Goal: Information Seeking & Learning: Learn about a topic

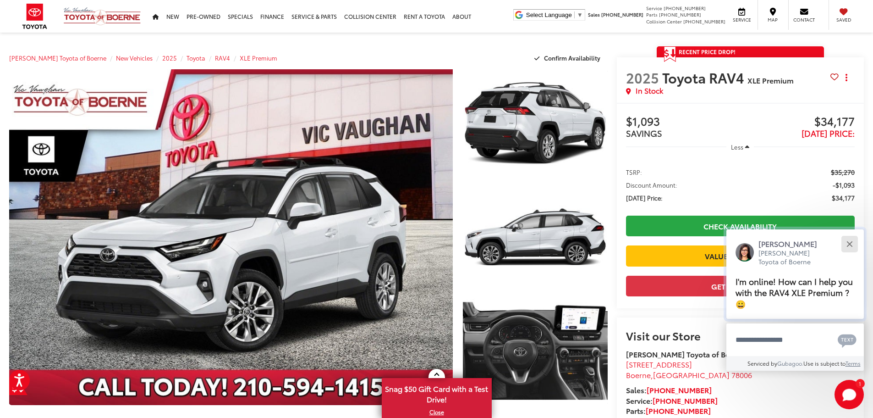
click at [851, 242] on div "Close" at bounding box center [850, 244] width 6 height 6
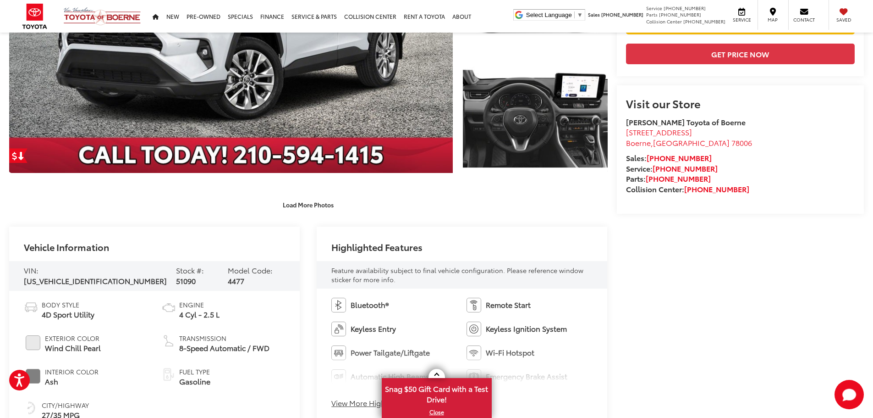
scroll to position [321, 0]
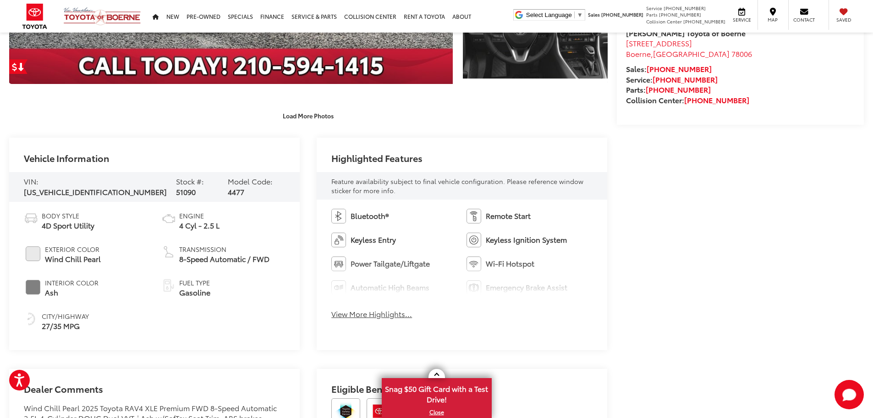
click at [370, 313] on button "View More Highlights..." at bounding box center [371, 314] width 81 height 11
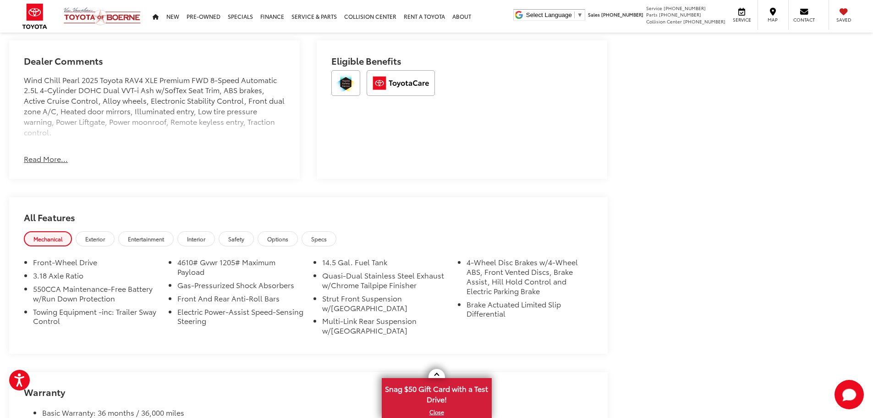
scroll to position [734, 0]
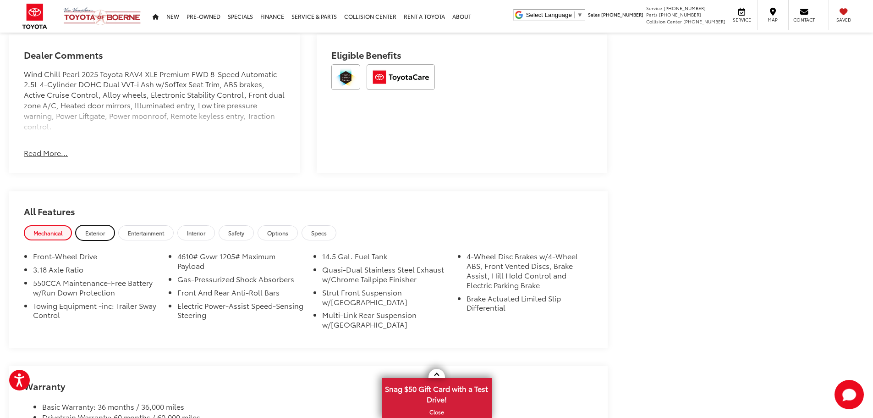
click at [96, 233] on span "Exterior" at bounding box center [95, 233] width 20 height 8
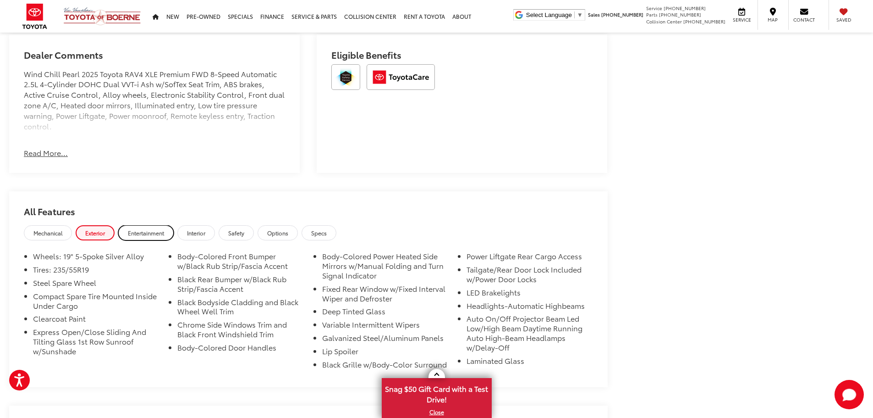
click at [149, 232] on span "Entertainment" at bounding box center [146, 233] width 36 height 8
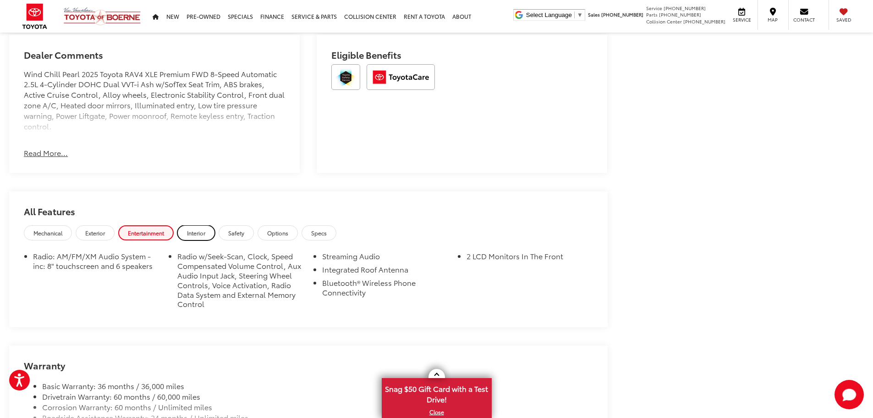
click at [191, 232] on span "Interior" at bounding box center [196, 233] width 18 height 8
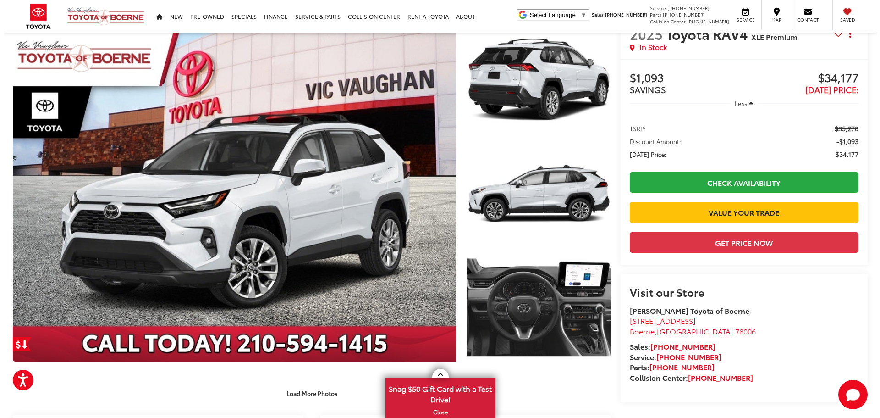
scroll to position [0, 0]
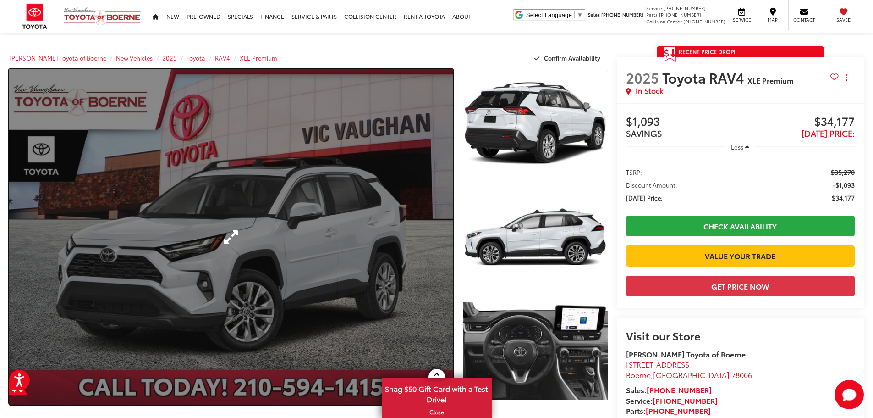
click at [223, 214] on link "Expand Photo 0" at bounding box center [231, 237] width 444 height 336
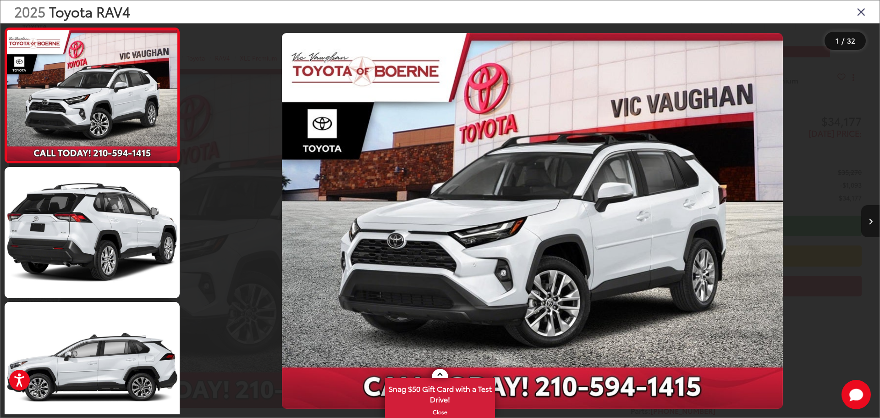
click at [871, 220] on icon "Next image" at bounding box center [871, 221] width 4 height 6
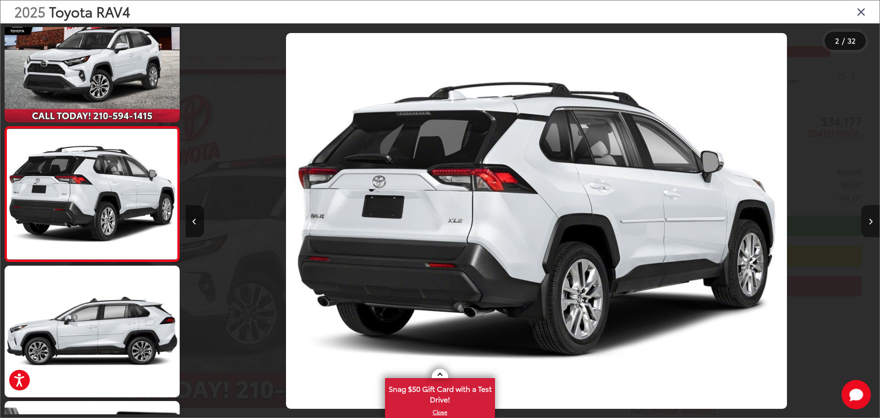
scroll to position [0, 694]
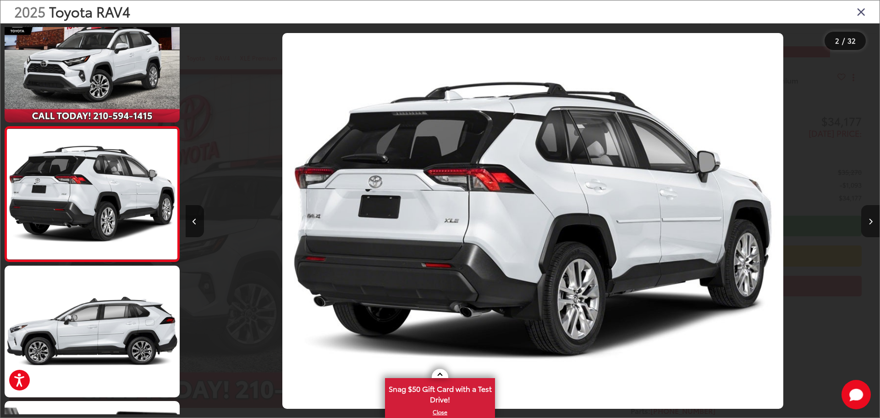
click at [871, 220] on icon "Next image" at bounding box center [871, 221] width 4 height 6
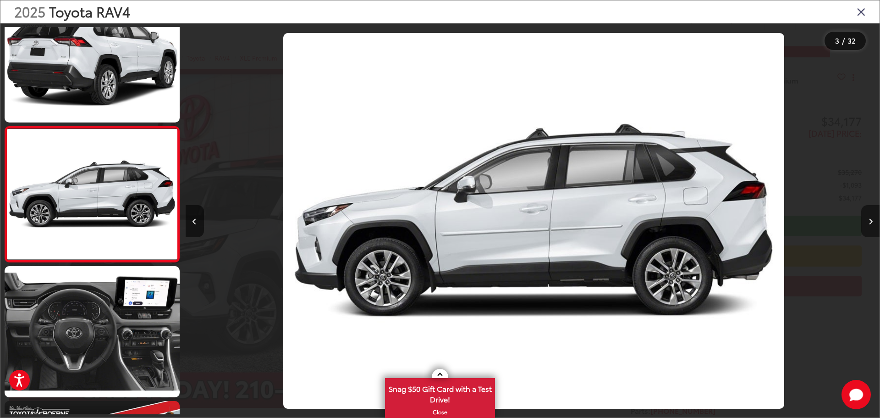
scroll to position [0, 1389]
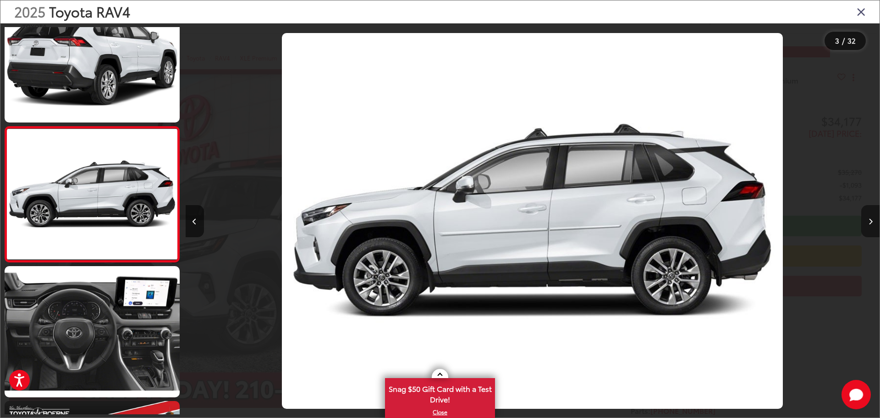
click at [871, 220] on icon "Next image" at bounding box center [871, 221] width 4 height 6
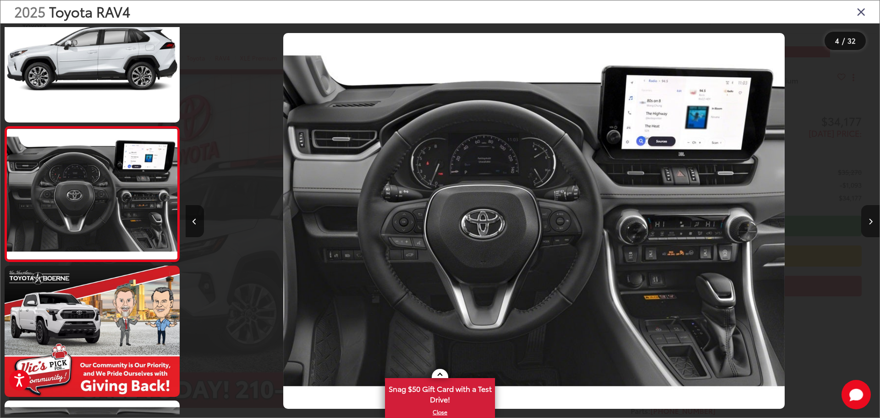
scroll to position [0, 2083]
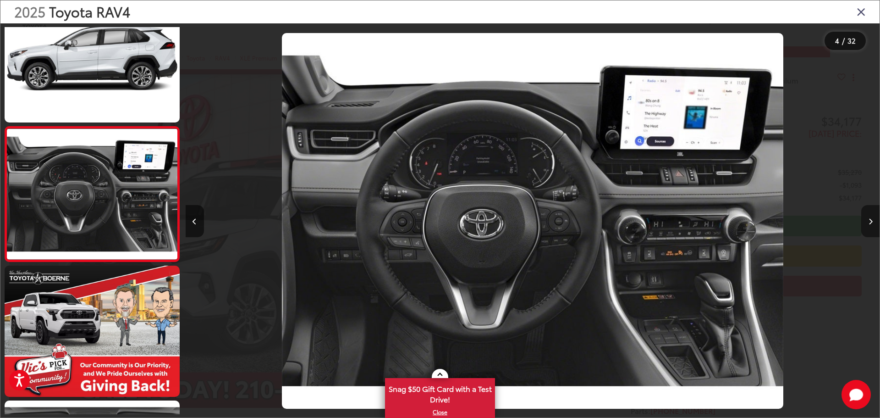
click at [871, 220] on icon "Next image" at bounding box center [871, 221] width 4 height 6
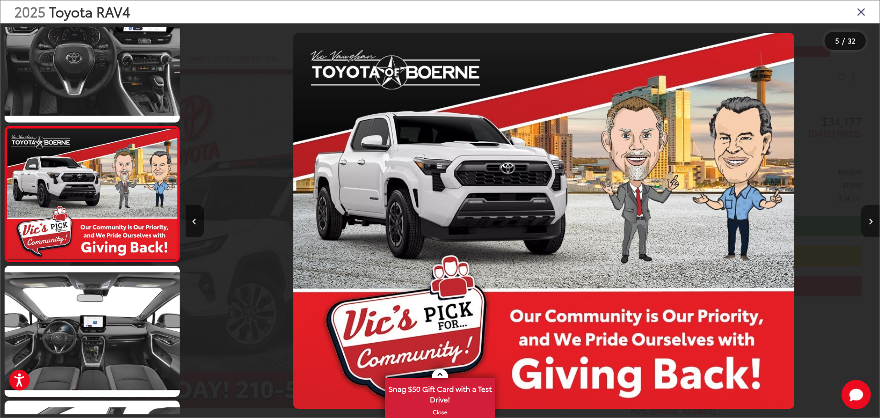
scroll to position [0, 2777]
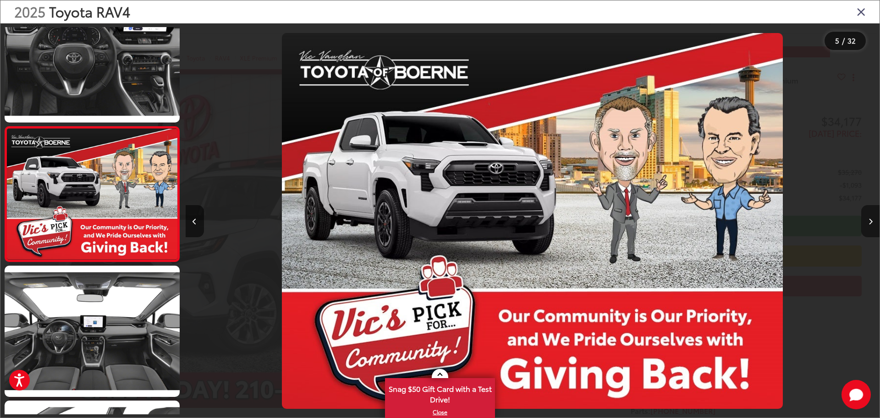
click at [871, 220] on icon "Next image" at bounding box center [871, 221] width 4 height 6
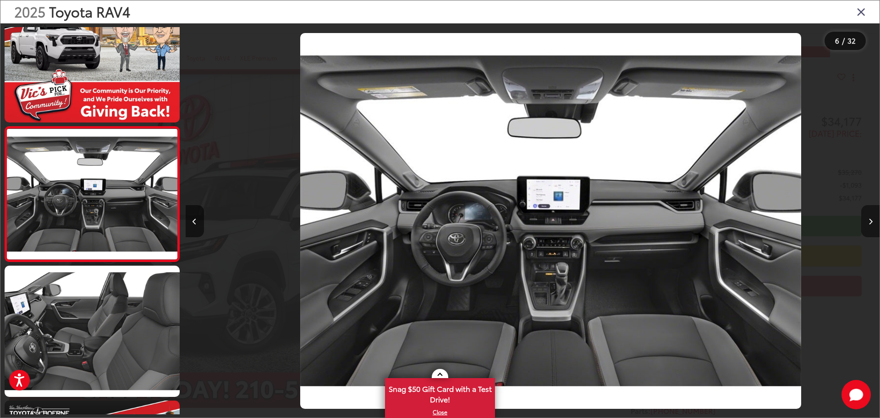
scroll to position [0, 3471]
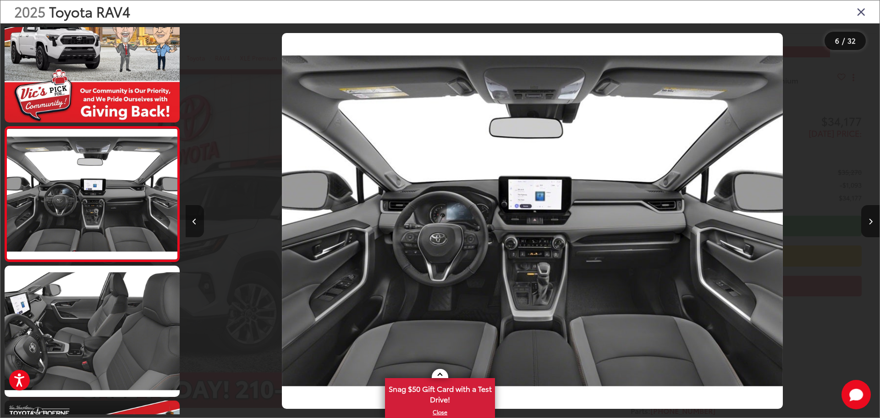
click at [202, 224] on button "Previous image" at bounding box center [195, 221] width 18 height 32
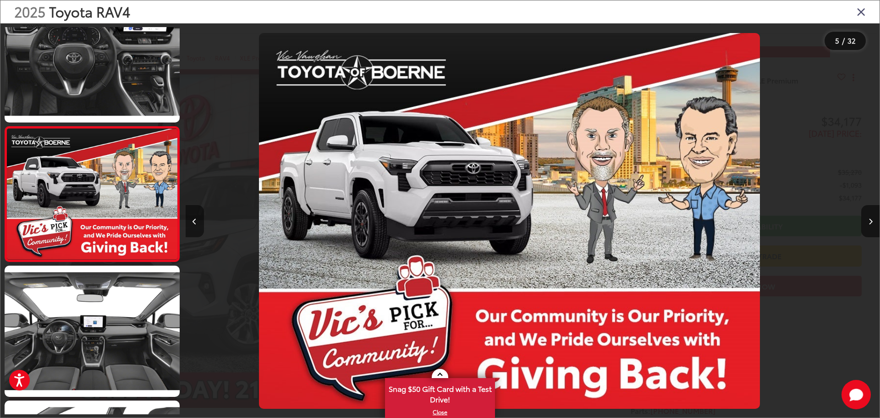
scroll to position [0, 2777]
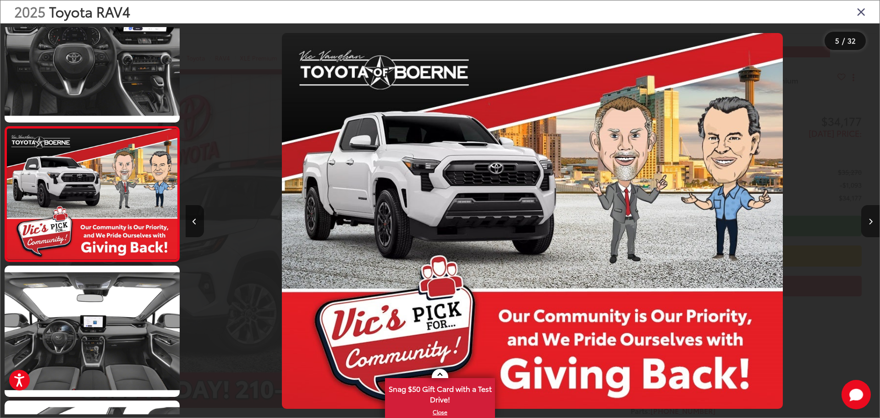
click at [866, 221] on button "Next image" at bounding box center [870, 221] width 18 height 32
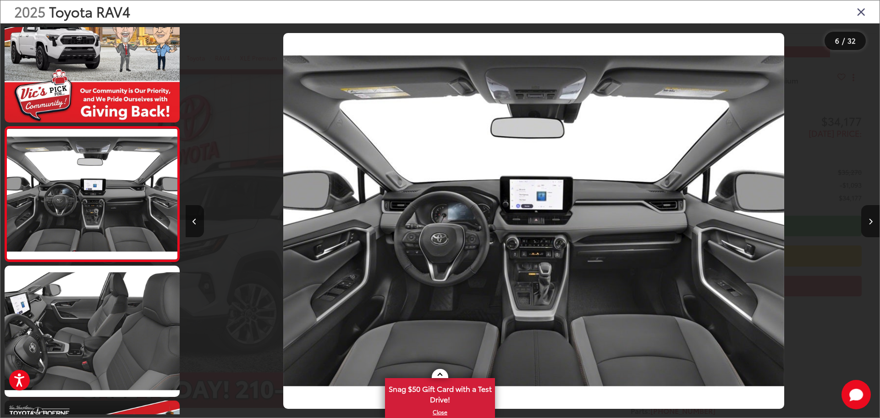
scroll to position [0, 0]
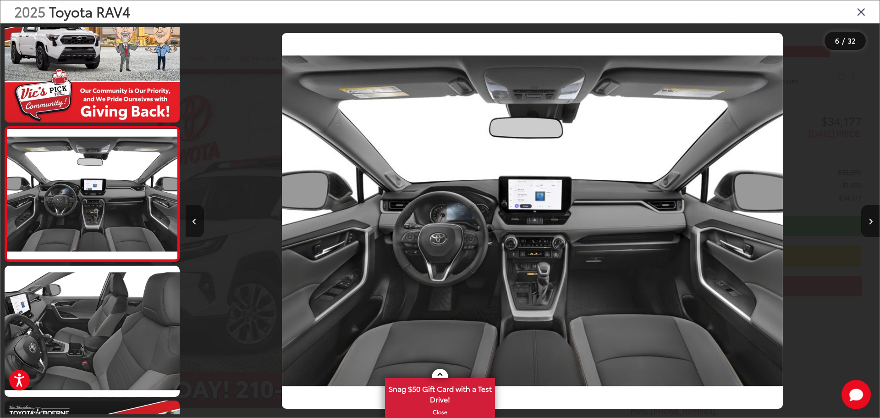
click at [195, 221] on icon "Previous image" at bounding box center [195, 221] width 4 height 6
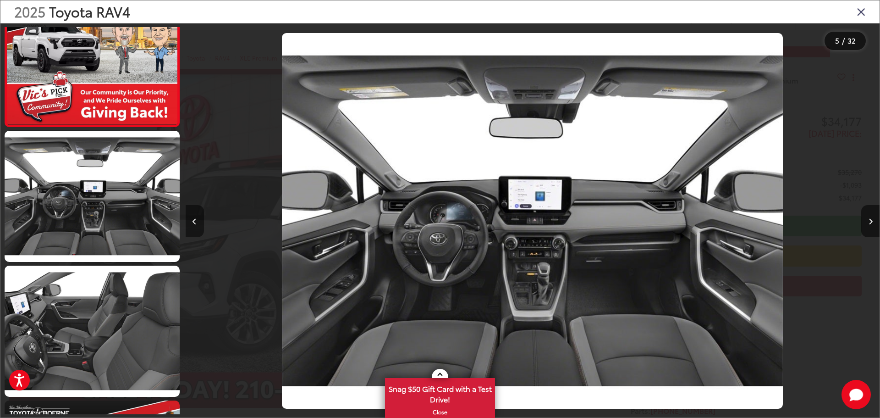
scroll to position [444, 0]
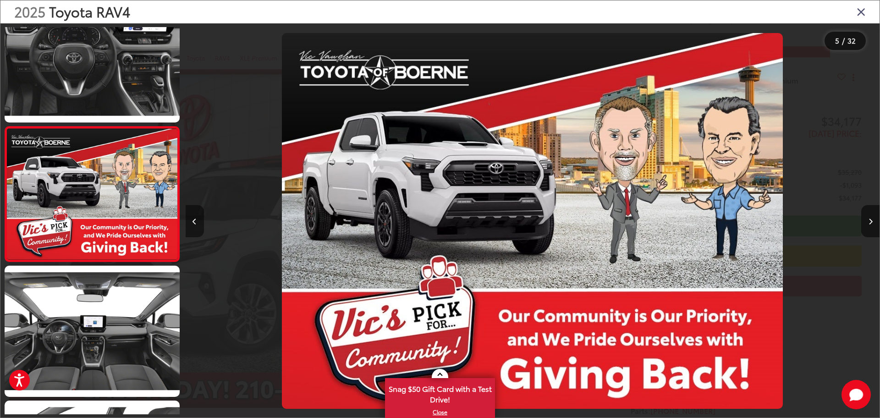
click at [189, 215] on button "Previous image" at bounding box center [195, 221] width 18 height 32
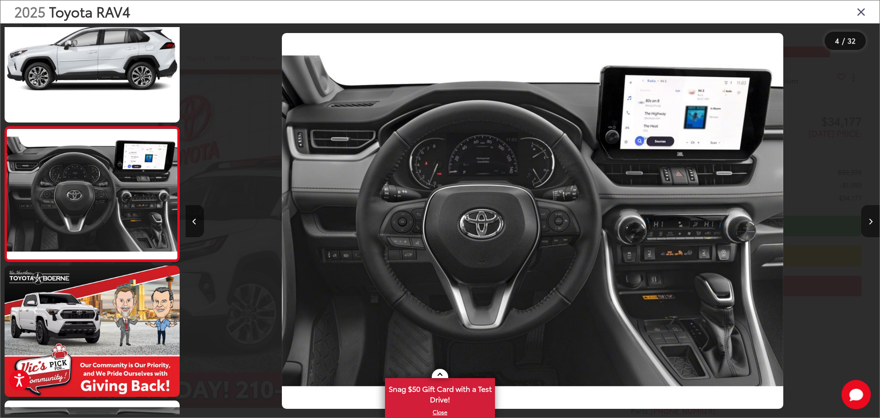
click at [870, 216] on button "Next image" at bounding box center [870, 221] width 18 height 32
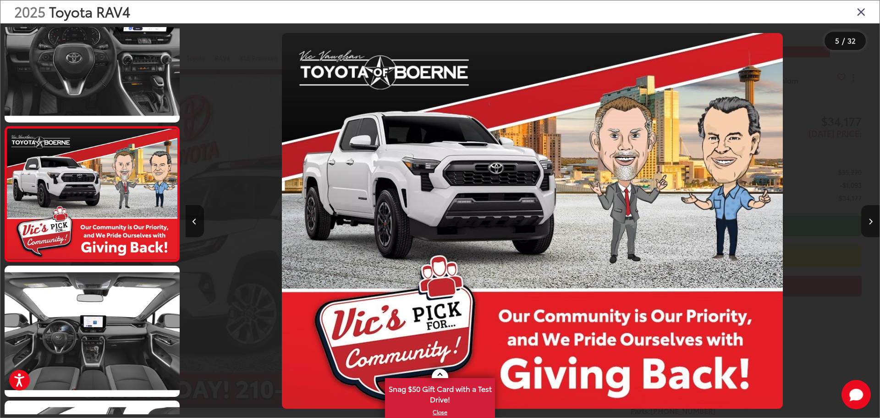
click at [870, 216] on button "Next image" at bounding box center [870, 221] width 18 height 32
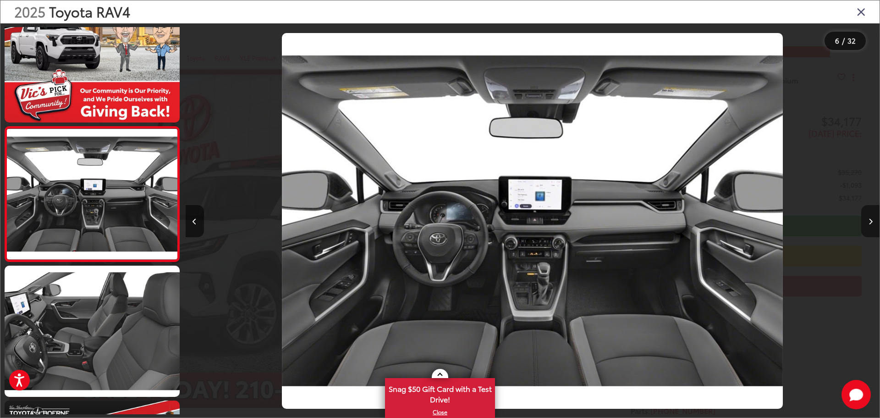
click at [870, 216] on button "Next image" at bounding box center [870, 221] width 18 height 32
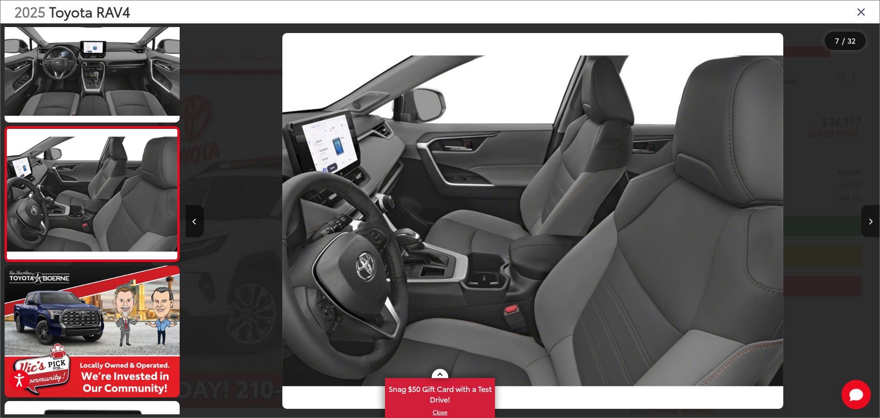
click at [870, 216] on button "Next image" at bounding box center [870, 221] width 18 height 32
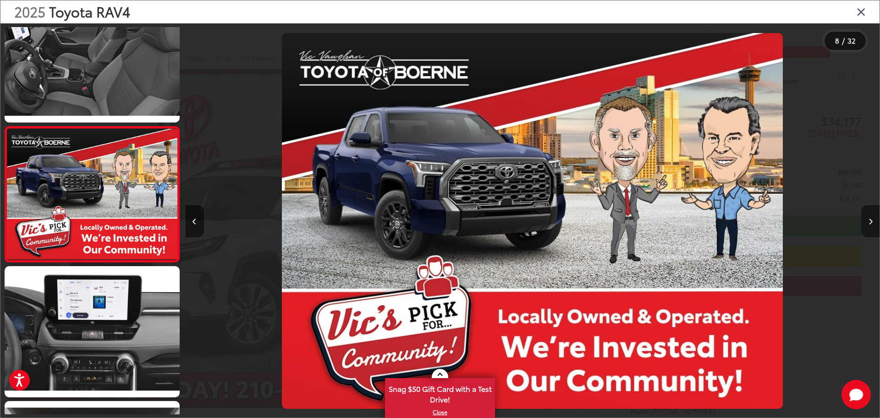
click at [870, 216] on button "Next image" at bounding box center [870, 221] width 18 height 32
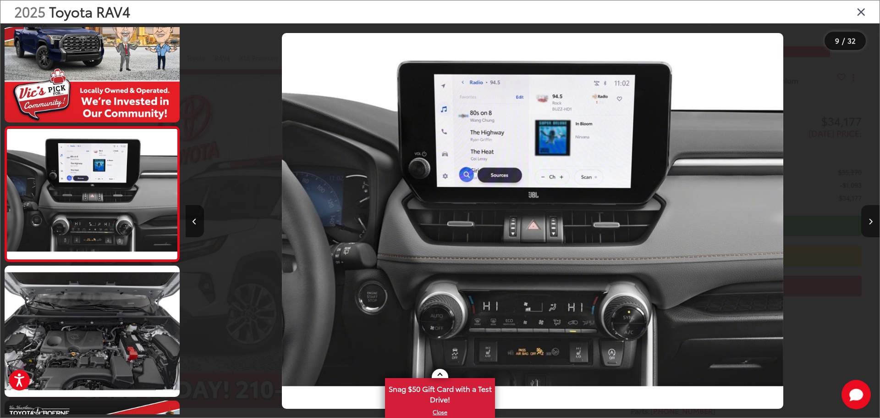
click at [870, 216] on button "Next image" at bounding box center [870, 221] width 18 height 32
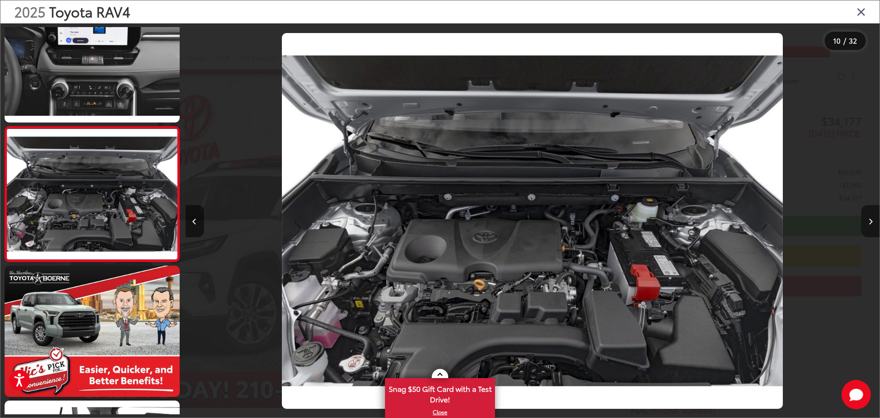
click at [870, 216] on button "Next image" at bounding box center [870, 221] width 18 height 32
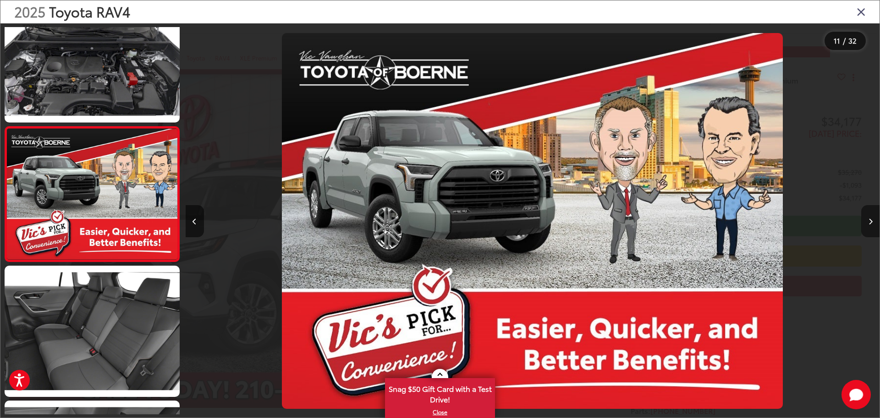
click at [870, 216] on button "Next image" at bounding box center [870, 221] width 18 height 32
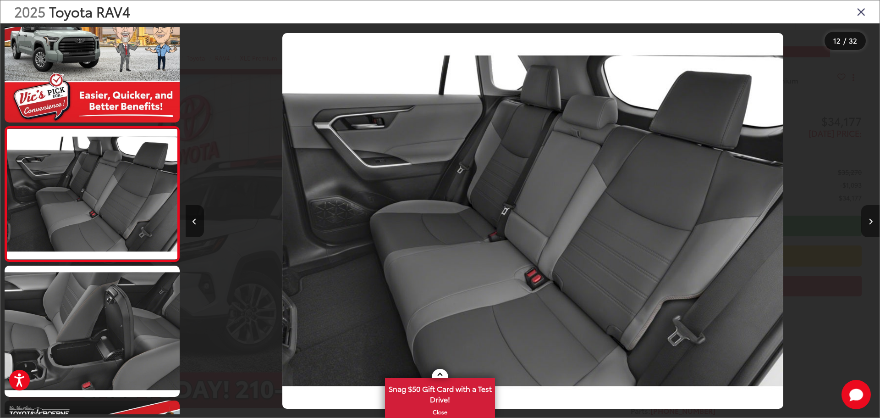
click at [870, 216] on button "Next image" at bounding box center [870, 221] width 18 height 32
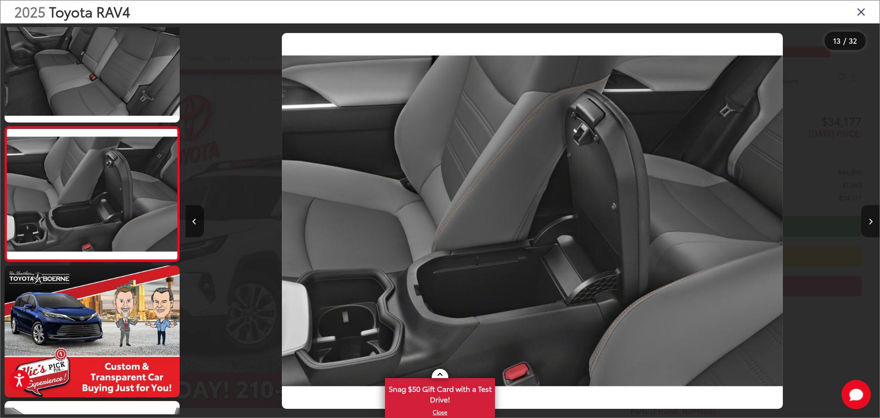
click at [870, 216] on button "Next image" at bounding box center [870, 221] width 18 height 32
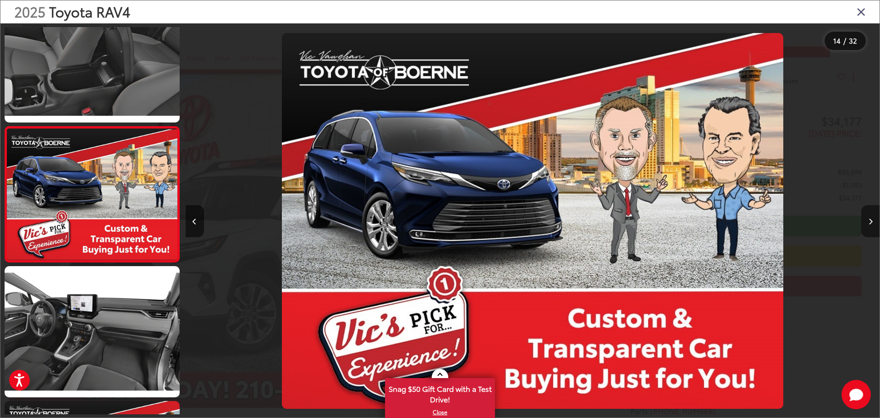
click at [870, 216] on button "Next image" at bounding box center [870, 221] width 18 height 32
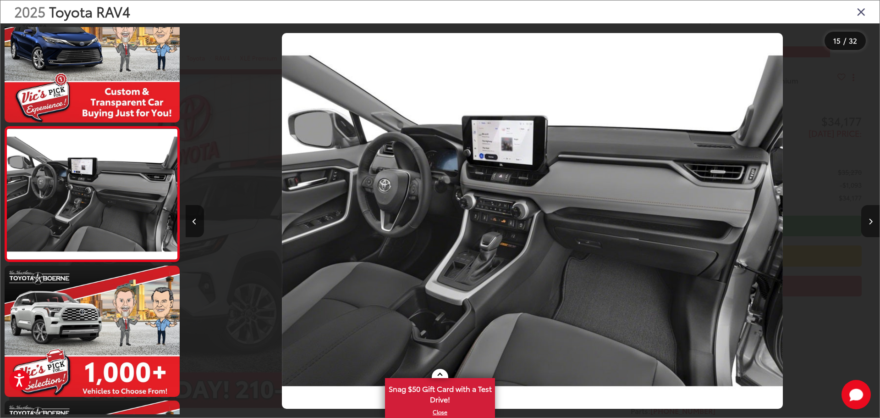
click at [870, 216] on button "Next image" at bounding box center [870, 221] width 18 height 32
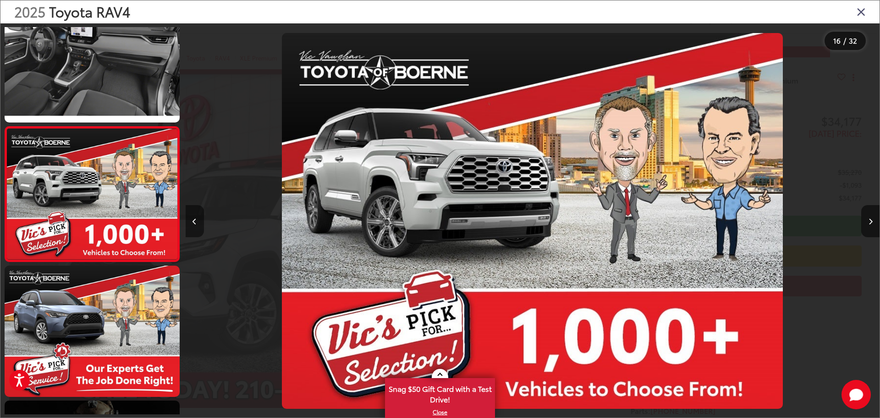
click at [192, 219] on button "Previous image" at bounding box center [195, 221] width 18 height 32
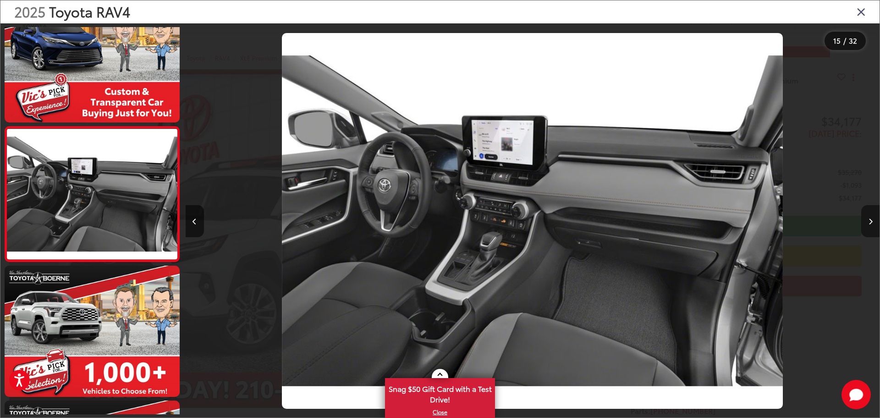
click at [867, 220] on button "Next image" at bounding box center [870, 221] width 18 height 32
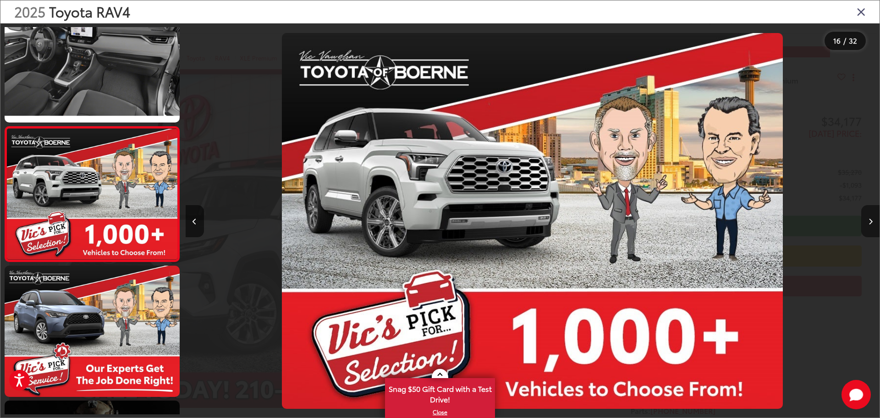
click at [867, 220] on button "Next image" at bounding box center [870, 221] width 18 height 32
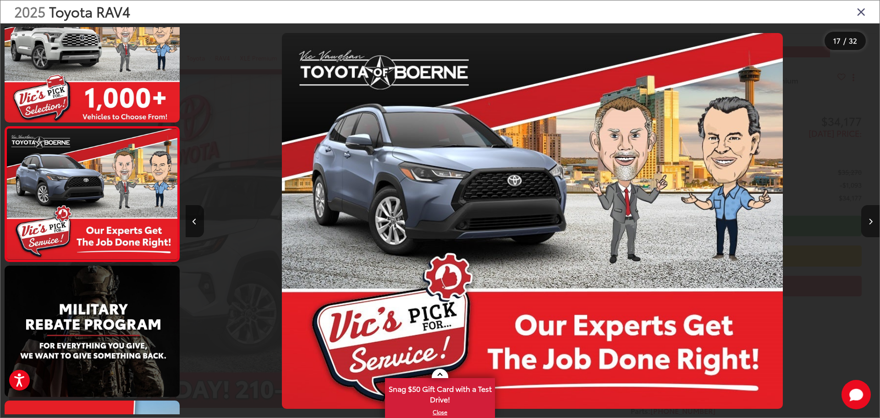
click at [867, 220] on button "Next image" at bounding box center [870, 221] width 18 height 32
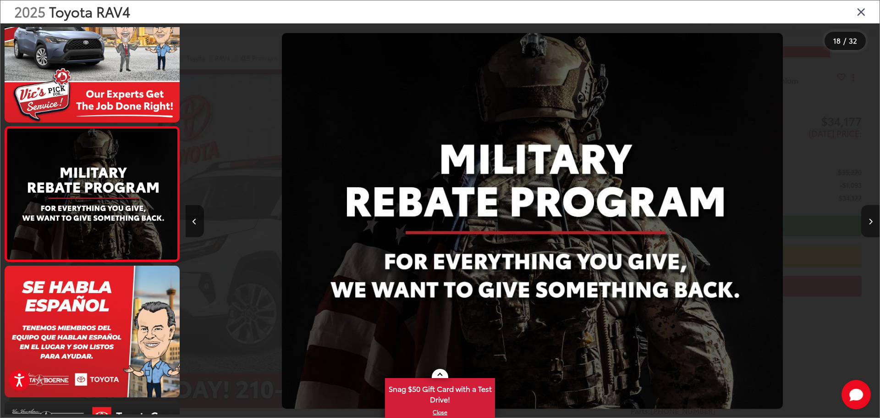
click at [867, 220] on button "Next image" at bounding box center [870, 221] width 18 height 32
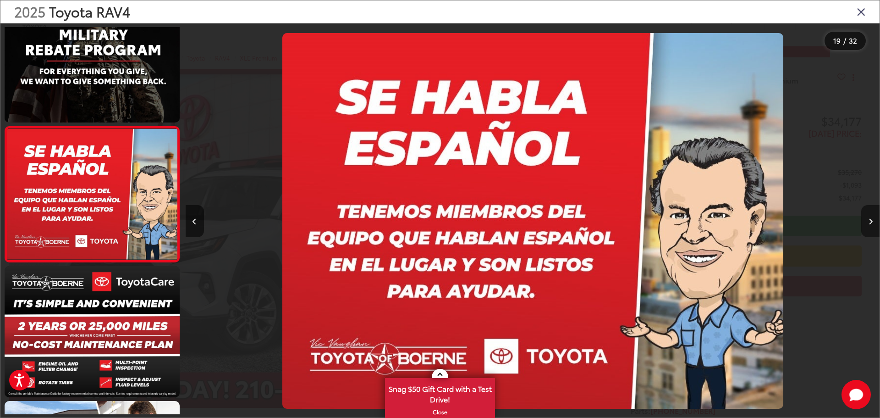
click at [867, 220] on button "Next image" at bounding box center [870, 221] width 18 height 32
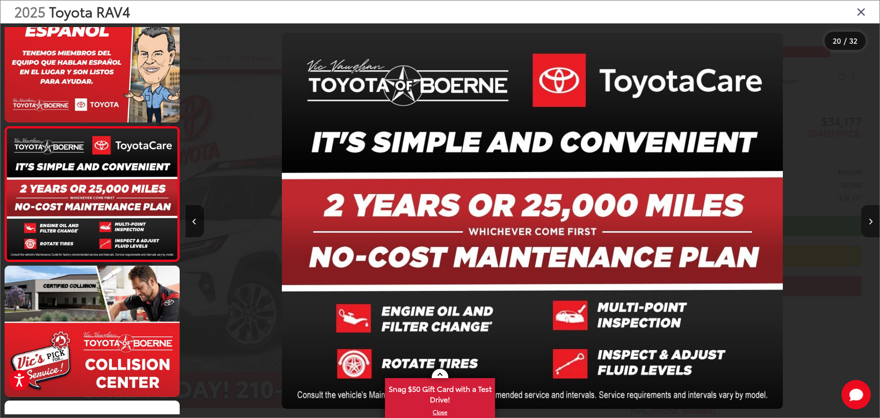
click at [867, 220] on button "Next image" at bounding box center [870, 221] width 18 height 32
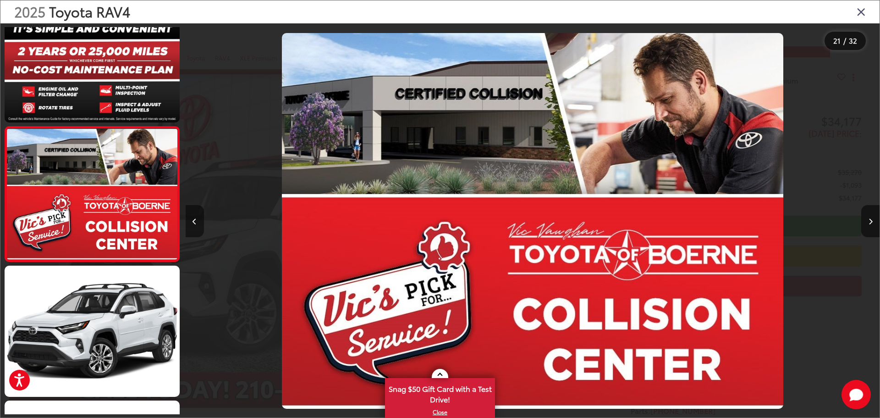
click at [194, 217] on button "Previous image" at bounding box center [195, 221] width 18 height 32
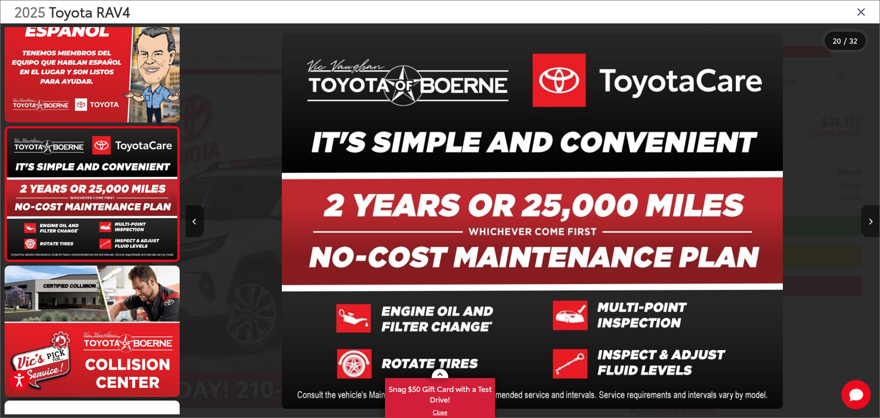
click at [872, 220] on icon "Next image" at bounding box center [871, 221] width 4 height 6
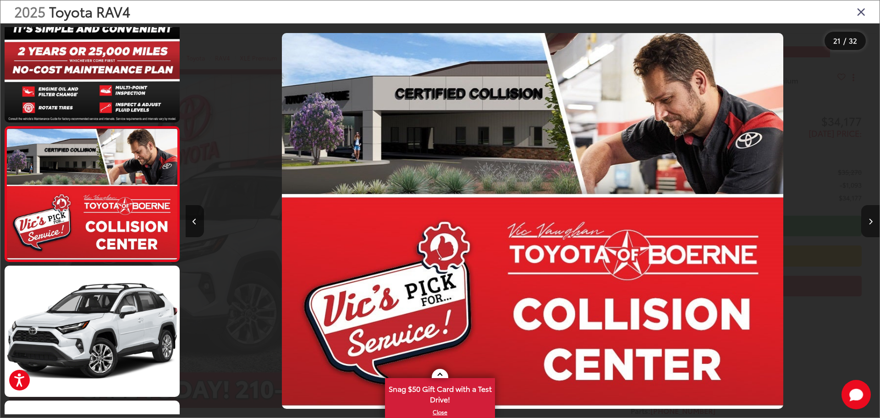
click at [872, 220] on icon "Next image" at bounding box center [871, 221] width 4 height 6
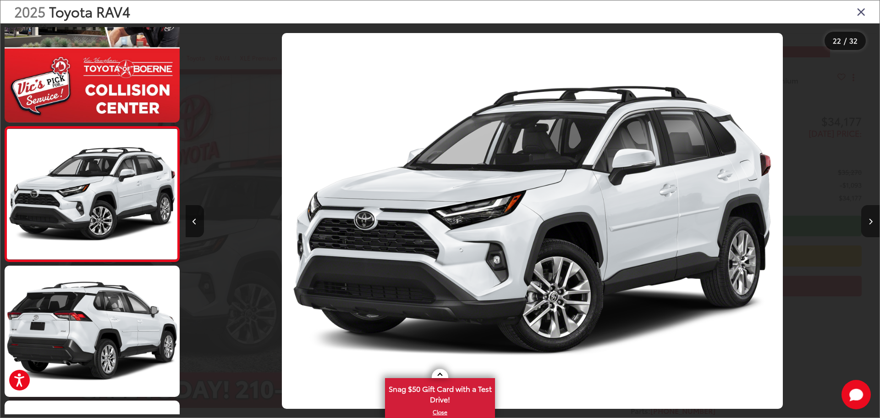
click at [872, 220] on icon "Next image" at bounding box center [871, 221] width 4 height 6
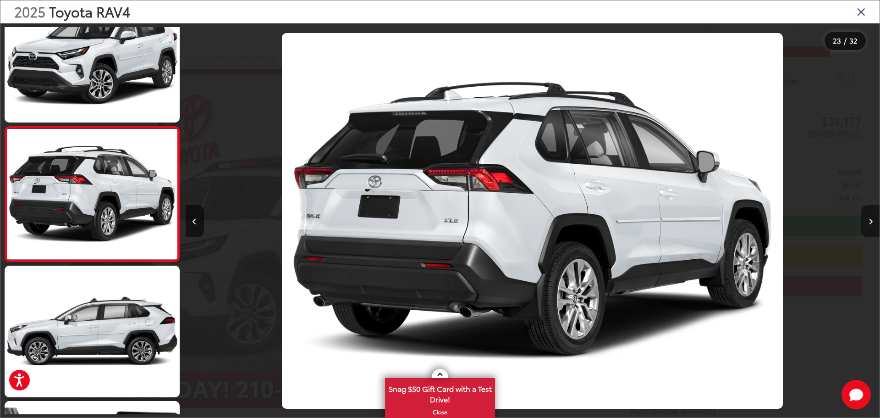
click at [872, 220] on icon "Next image" at bounding box center [871, 221] width 4 height 6
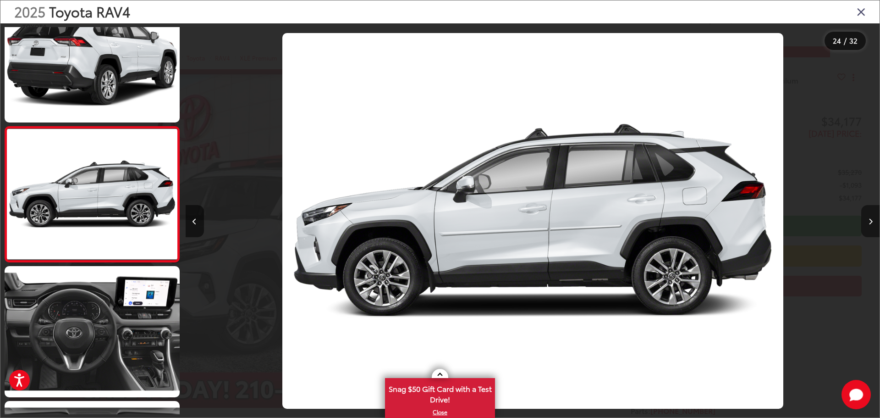
click at [872, 220] on icon "Next image" at bounding box center [871, 221] width 4 height 6
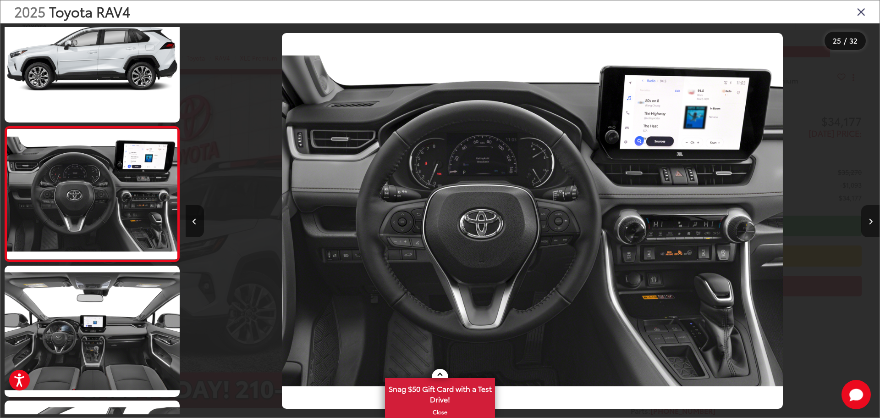
click at [872, 220] on icon "Next image" at bounding box center [871, 221] width 4 height 6
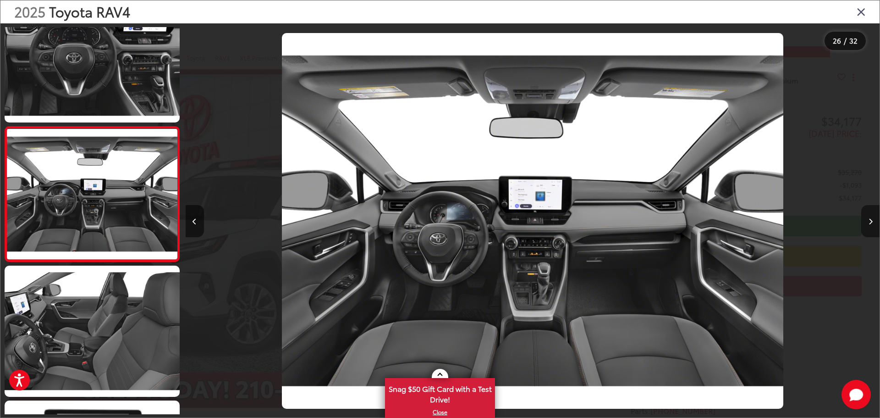
click at [872, 220] on icon "Next image" at bounding box center [871, 221] width 4 height 6
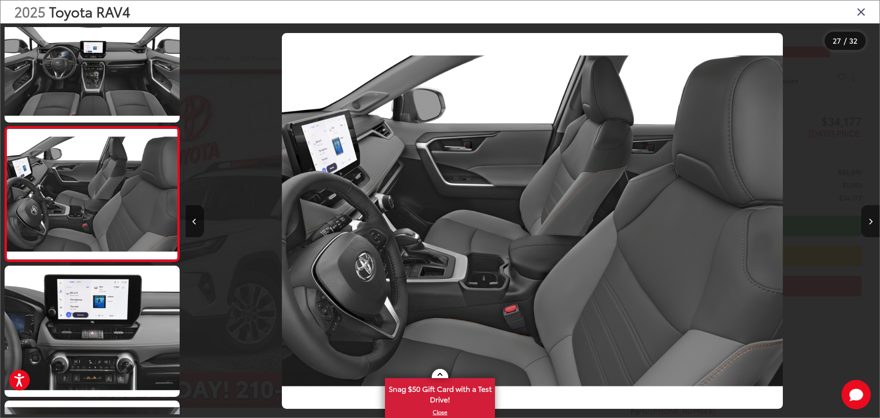
click at [872, 220] on icon "Next image" at bounding box center [871, 221] width 4 height 6
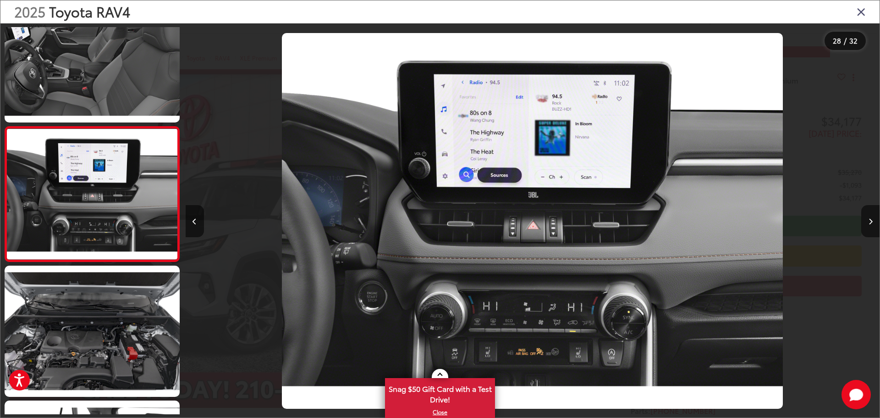
click at [863, 10] on icon "Close gallery" at bounding box center [861, 12] width 9 height 12
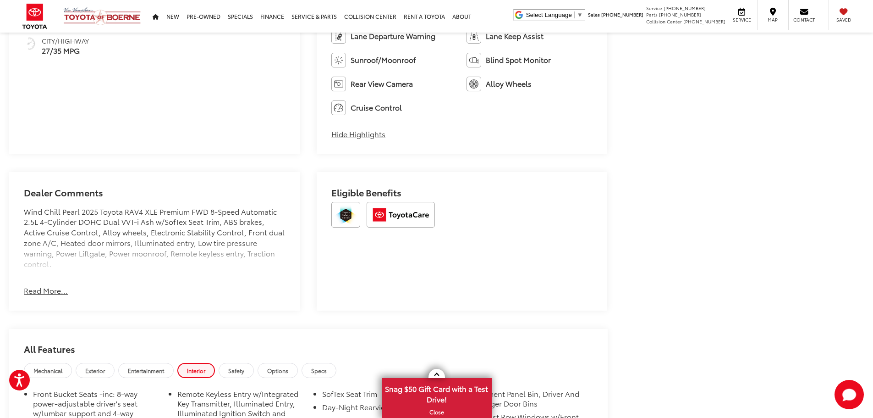
click at [40, 292] on button "Read More..." at bounding box center [46, 290] width 44 height 11
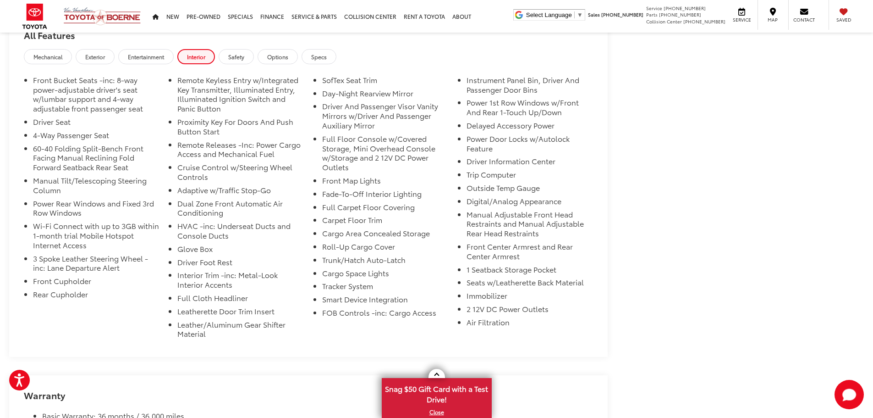
scroll to position [963, 0]
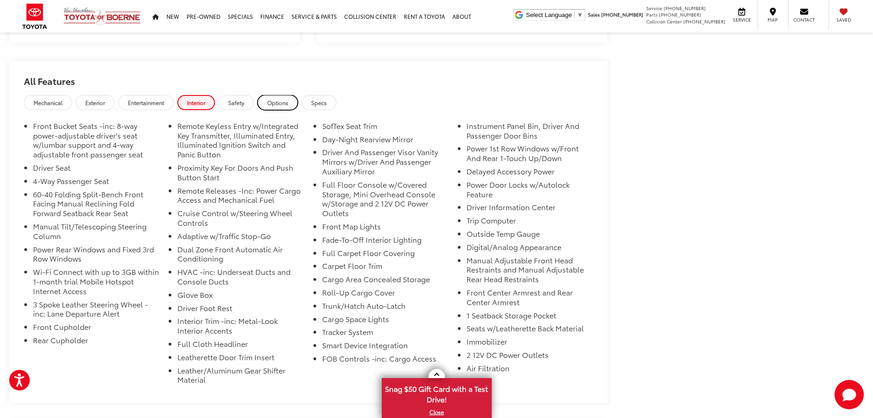
click at [278, 106] on span "Options" at bounding box center [277, 103] width 21 height 8
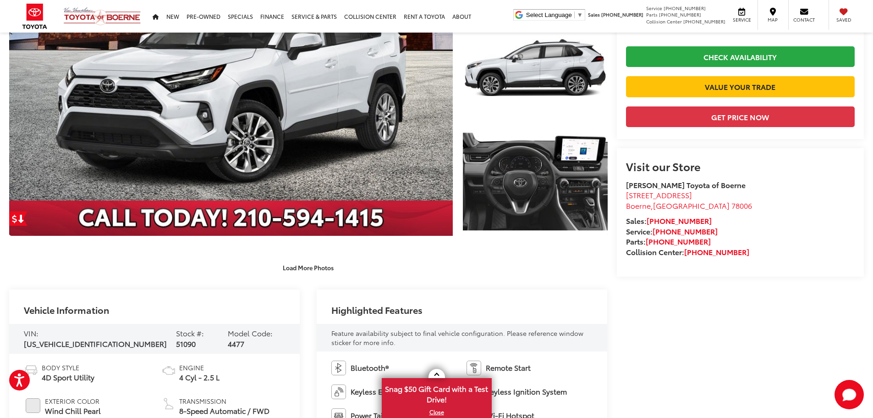
scroll to position [92, 0]
